Goal: Information Seeking & Learning: Understand process/instructions

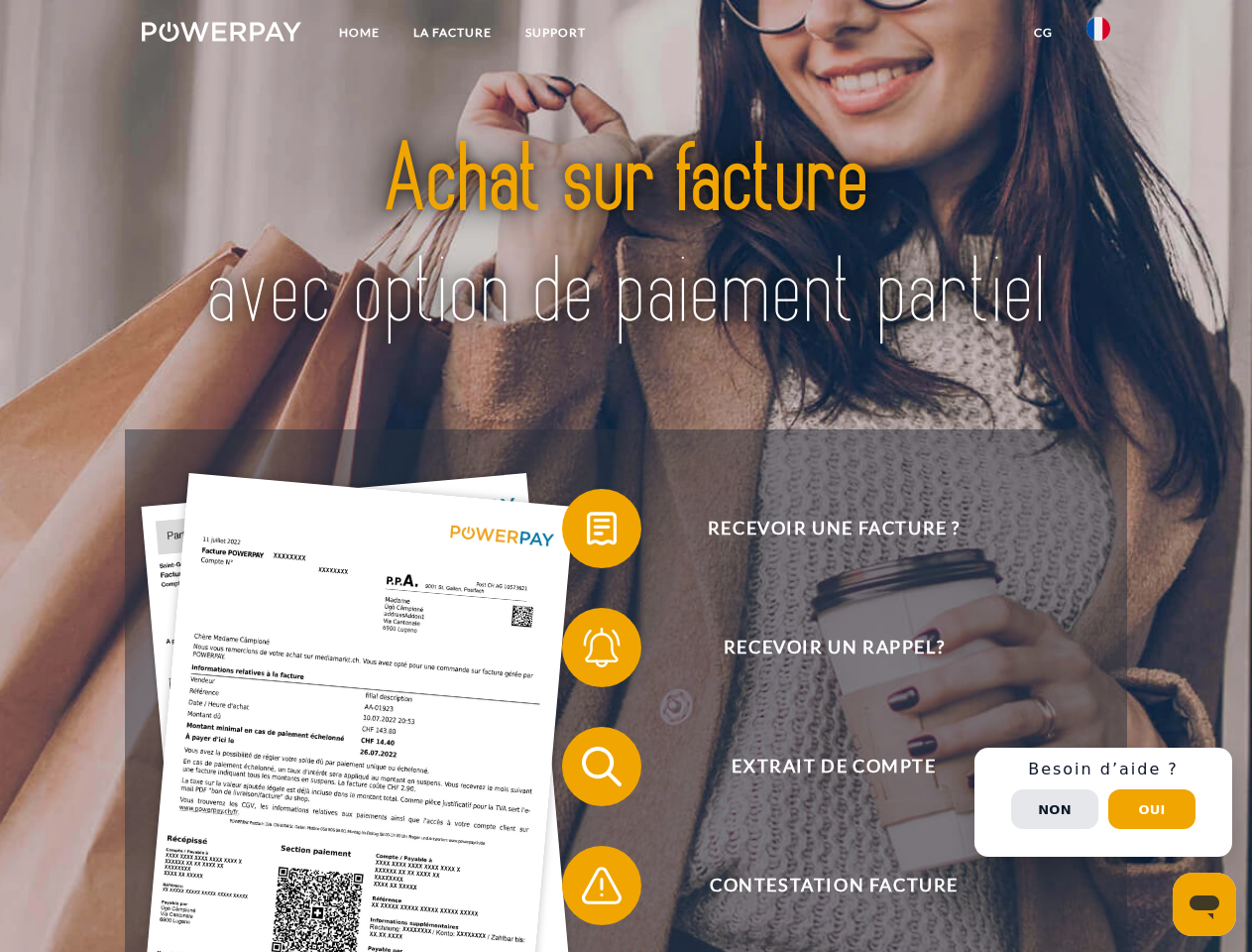
click at [221, 35] on img at bounding box center [222, 32] width 160 height 20
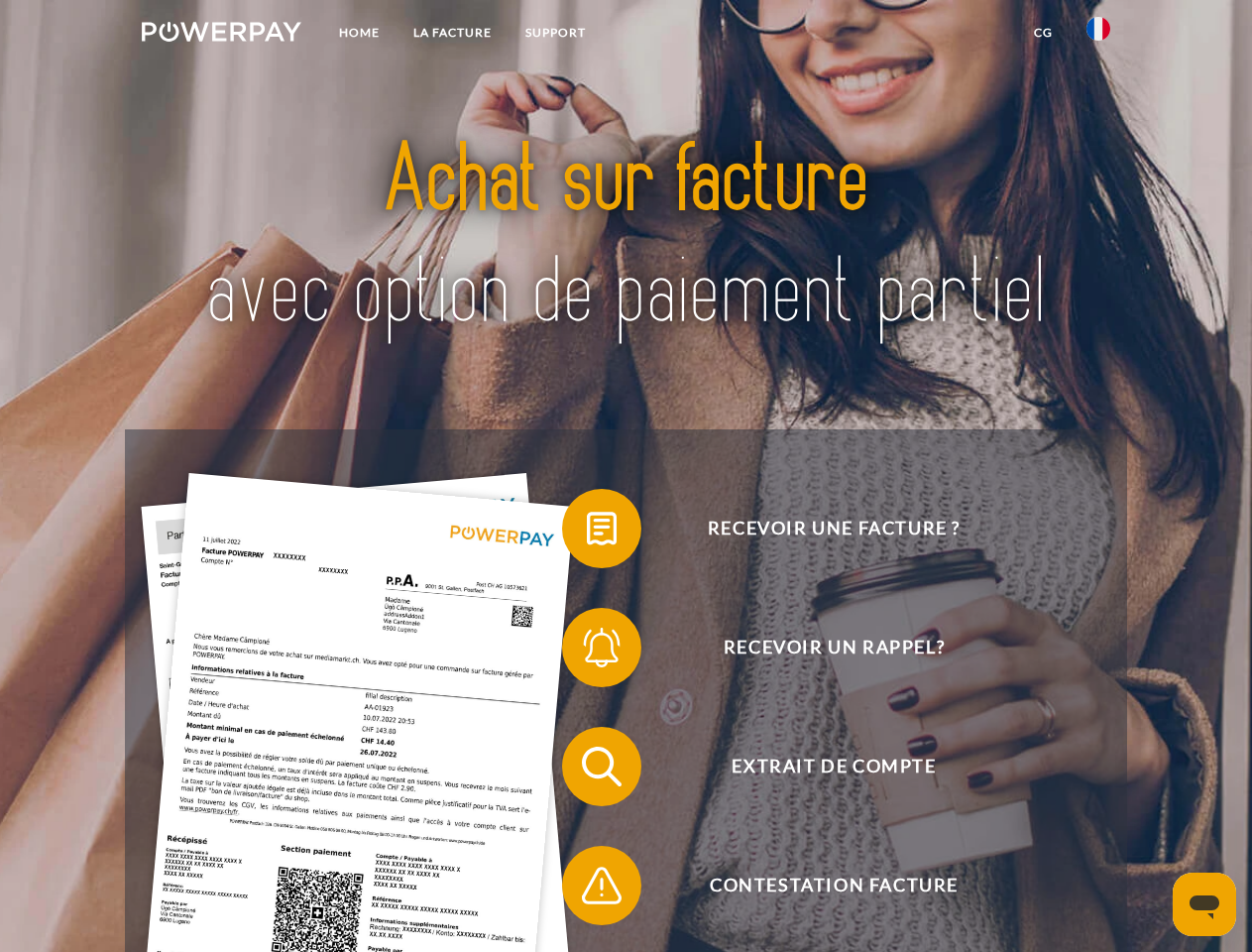
click at [1098, 35] on img at bounding box center [1098, 29] width 24 height 24
click at [1042, 33] on link "CG" at bounding box center [1042, 33] width 53 height 36
click at [587, 533] on span at bounding box center [572, 529] width 99 height 99
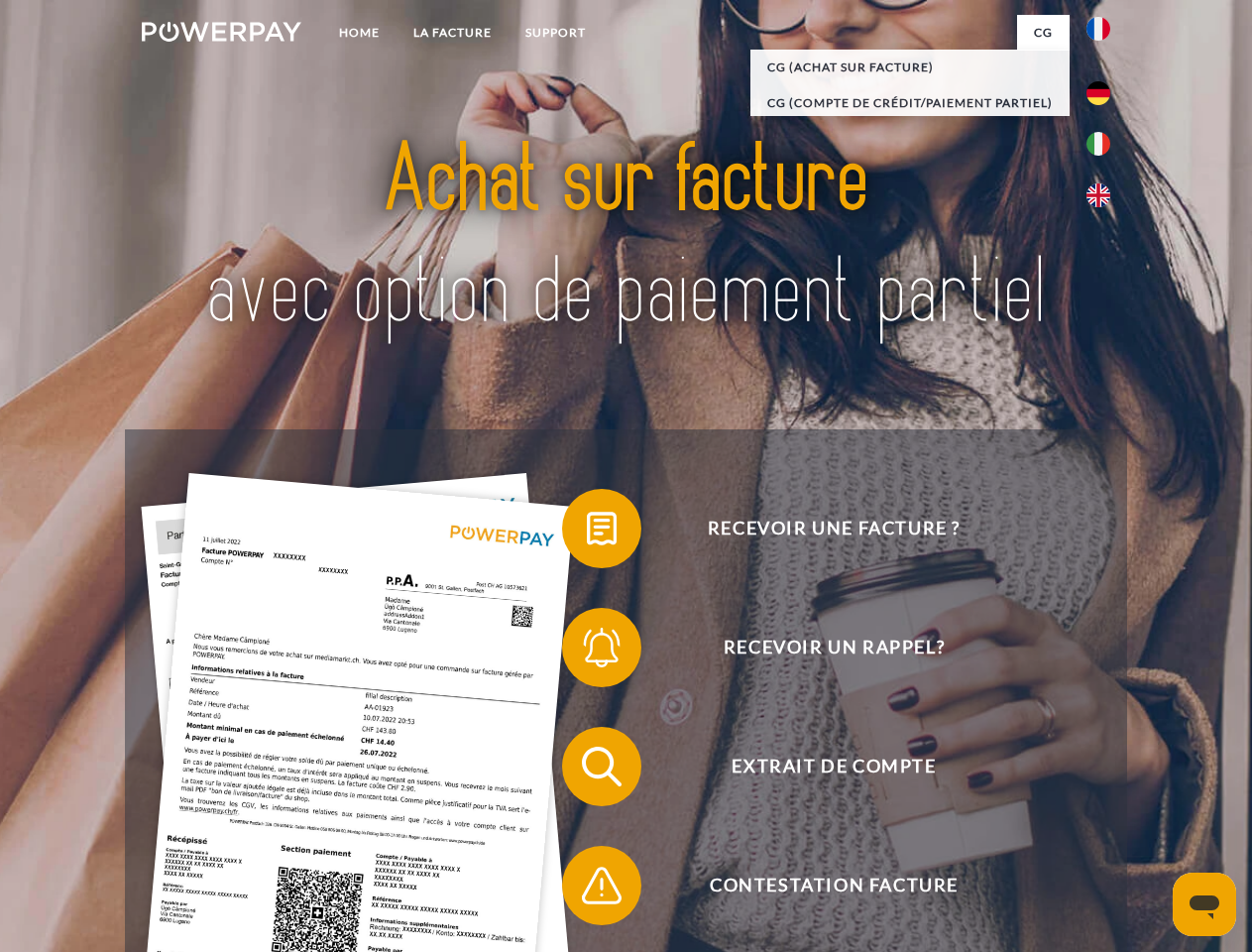
click at [587, 651] on div "Recevoir une facture ? Recevoir un rappel? Extrait de compte retour" at bounding box center [625, 826] width 1001 height 793
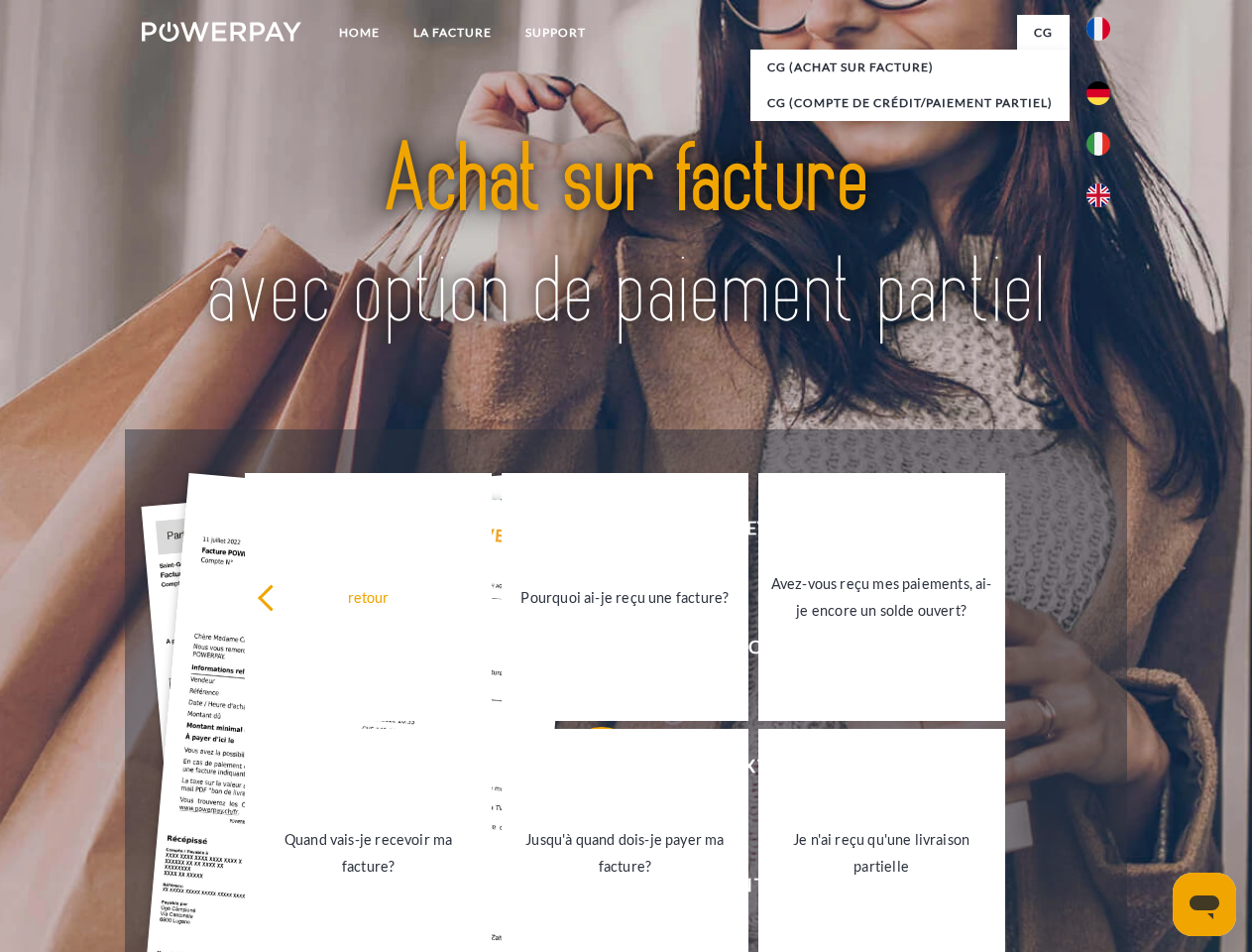
click at [587, 770] on link "Jusqu'à quand dois-je payer ma facture?" at bounding box center [625, 852] width 246 height 247
click at [587, 889] on span at bounding box center [572, 885] width 99 height 99
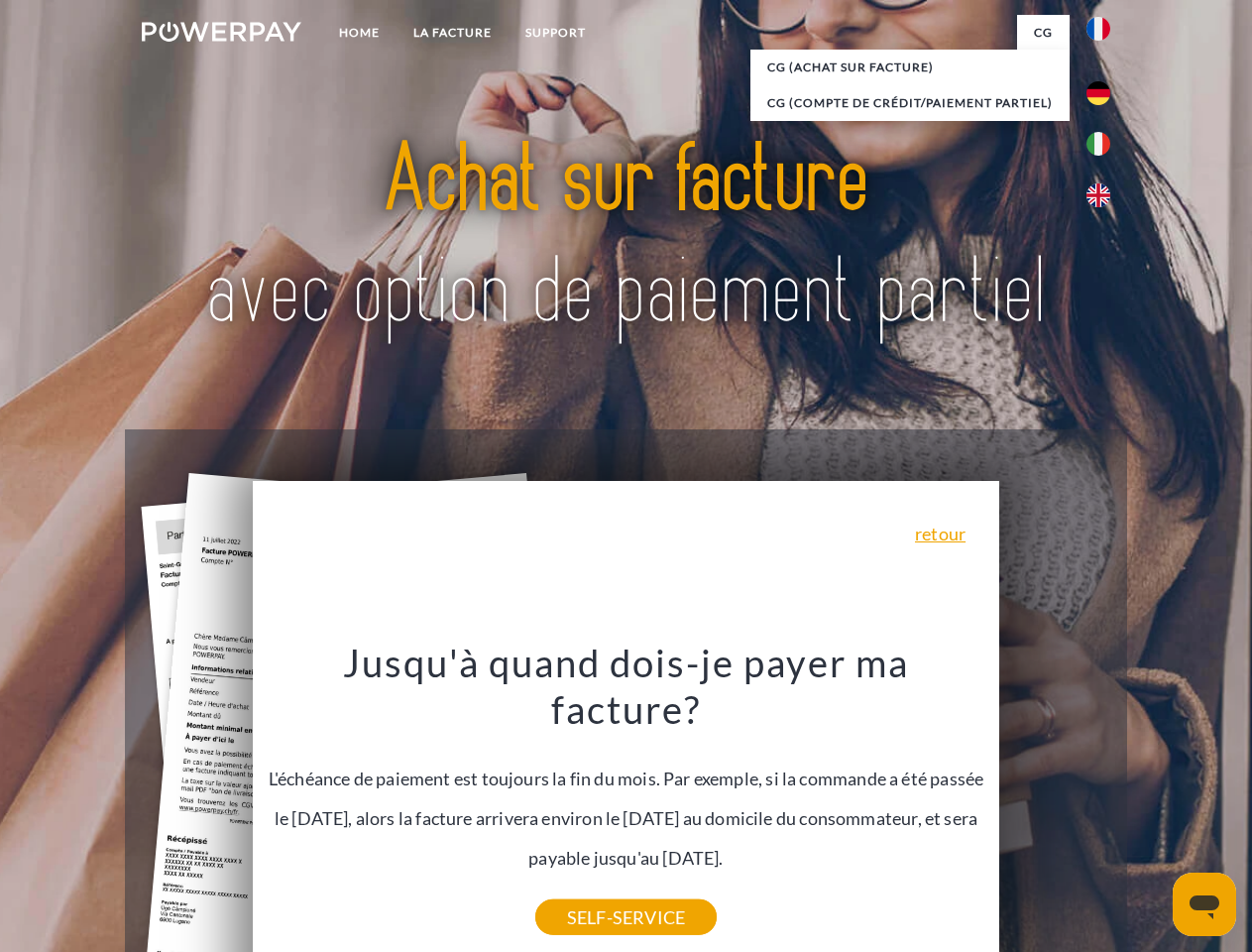
click at [1103, 802] on div "Recevoir une facture ? Recevoir un rappel? Extrait de compte retour" at bounding box center [625, 826] width 1001 height 793
click at [1054, 806] on span "Extrait de compte" at bounding box center [834, 766] width 486 height 79
click at [1152, 809] on header "Home LA FACTURE Support" at bounding box center [626, 685] width 1252 height 1369
